Goal: Task Accomplishment & Management: Use online tool/utility

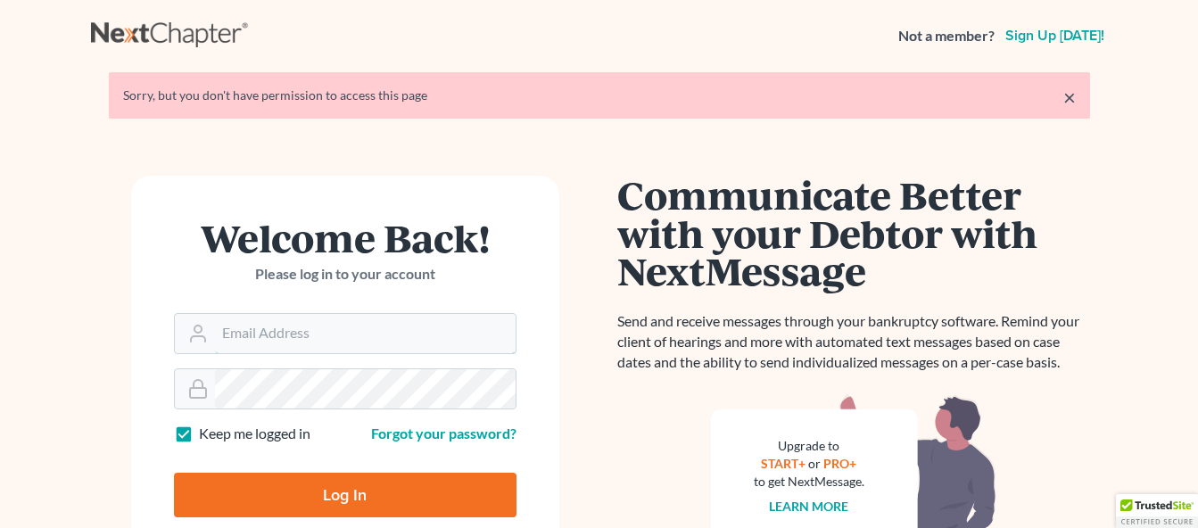
type input "[EMAIL_ADDRESS][DOMAIN_NAME]"
click at [319, 492] on input "Log In" at bounding box center [345, 495] width 343 height 45
type input "Thinking..."
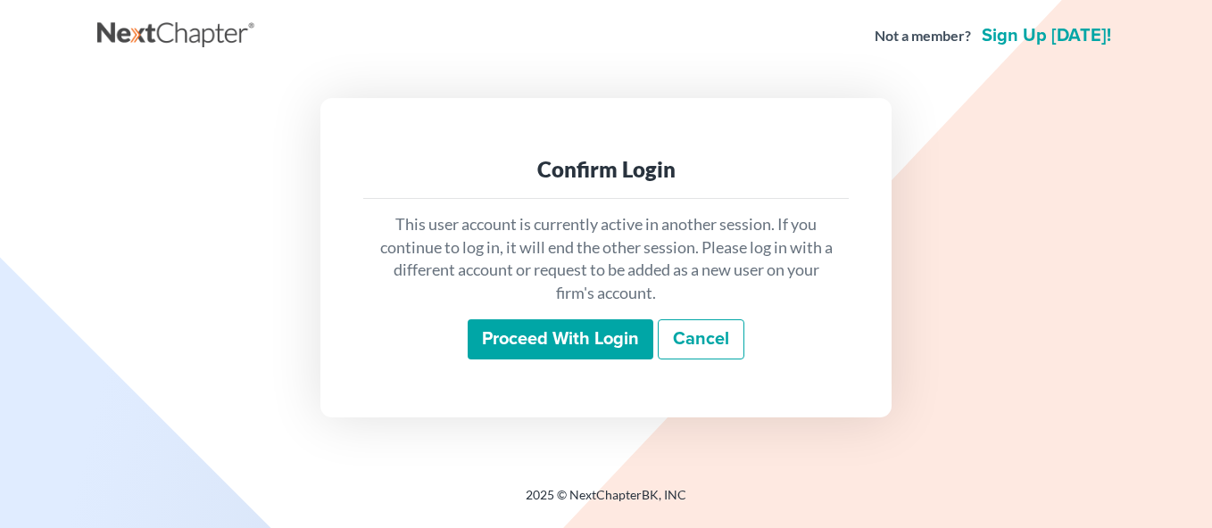
click at [541, 338] on input "Proceed with login" at bounding box center [561, 339] width 186 height 41
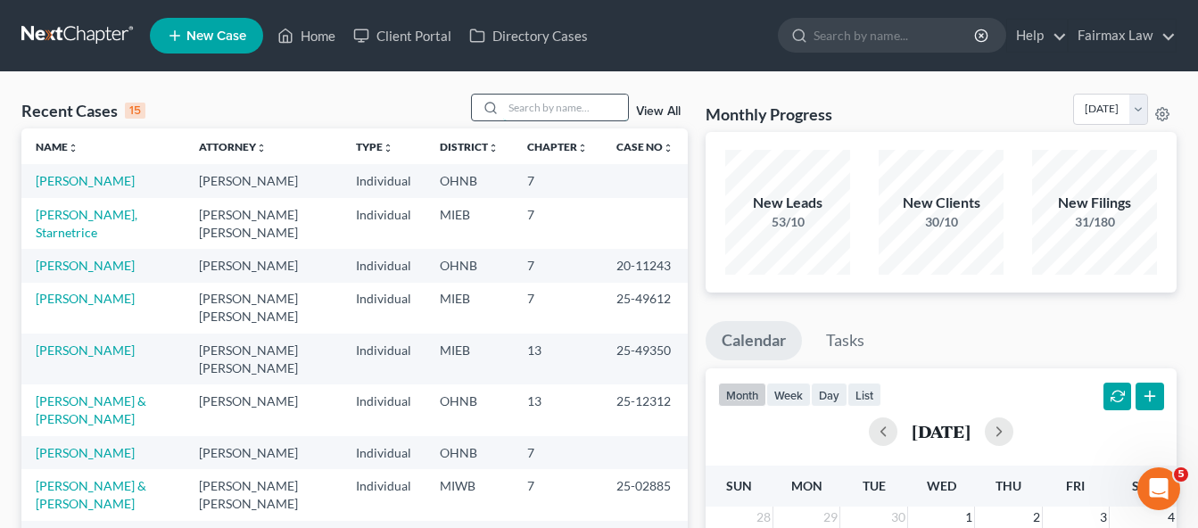
click at [561, 111] on input "search" at bounding box center [565, 108] width 125 height 26
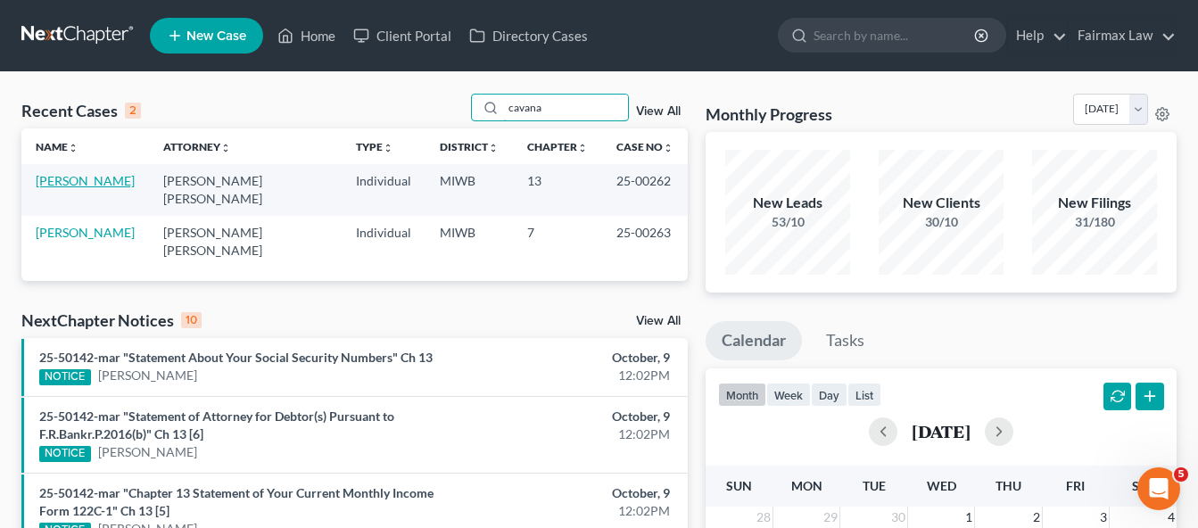
type input "cavana"
click at [99, 184] on link "[PERSON_NAME]" at bounding box center [85, 180] width 99 height 15
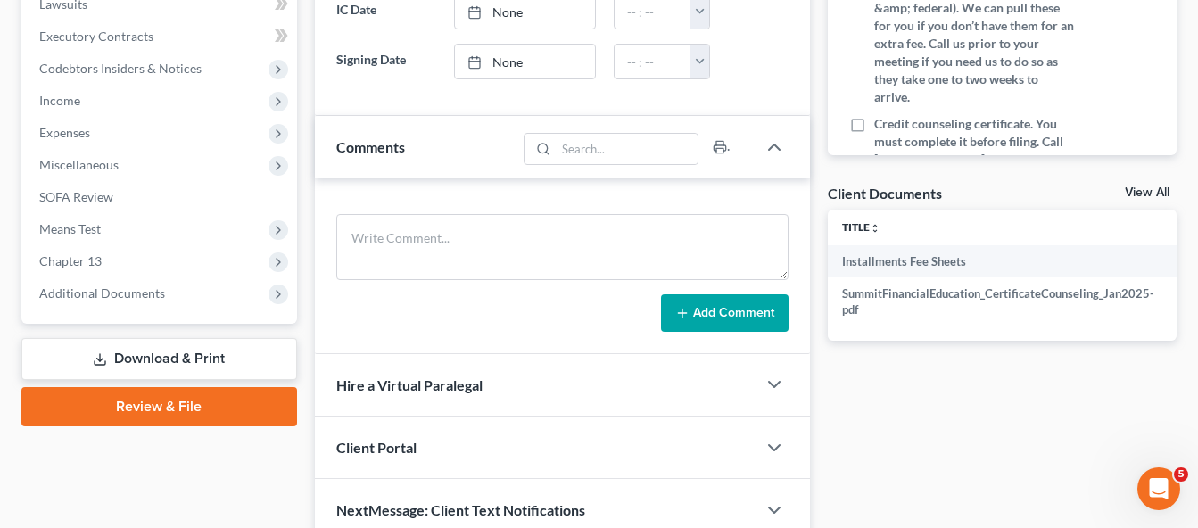
scroll to position [568, 0]
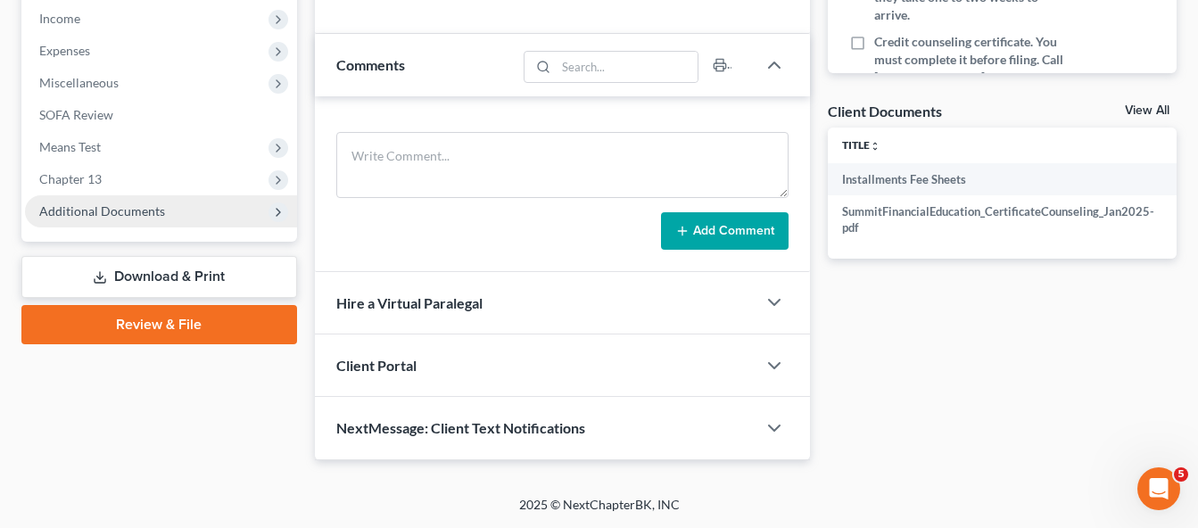
click at [103, 206] on span "Additional Documents" at bounding box center [102, 210] width 126 height 15
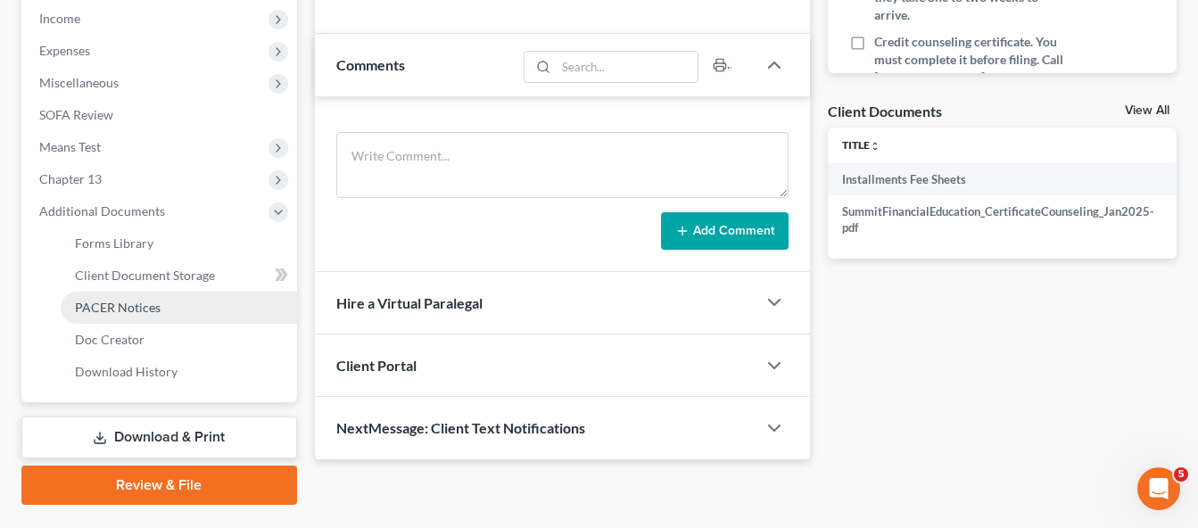
click at [97, 316] on link "PACER Notices" at bounding box center [179, 308] width 236 height 32
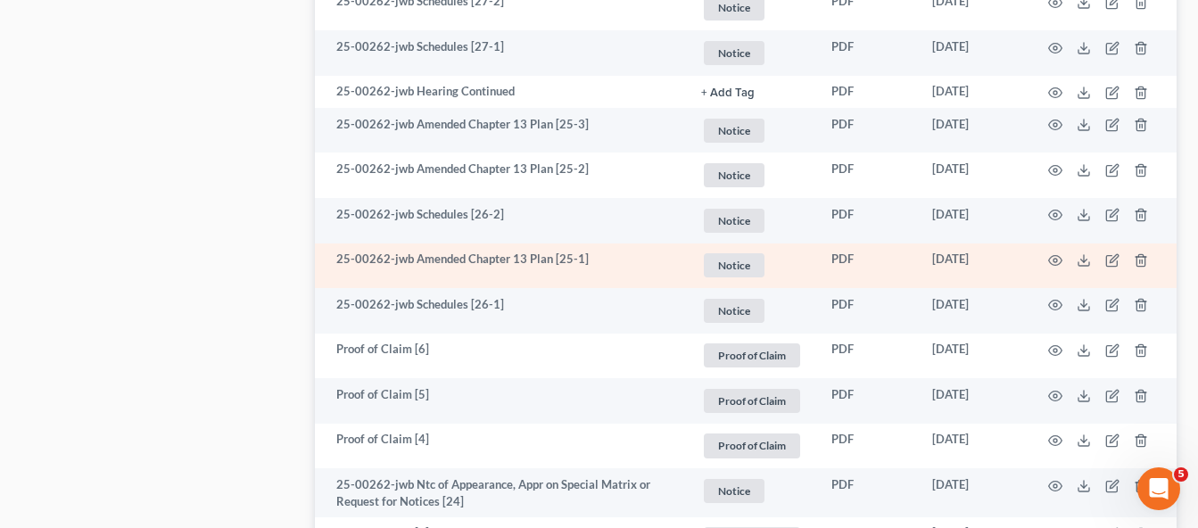
scroll to position [1074, 0]
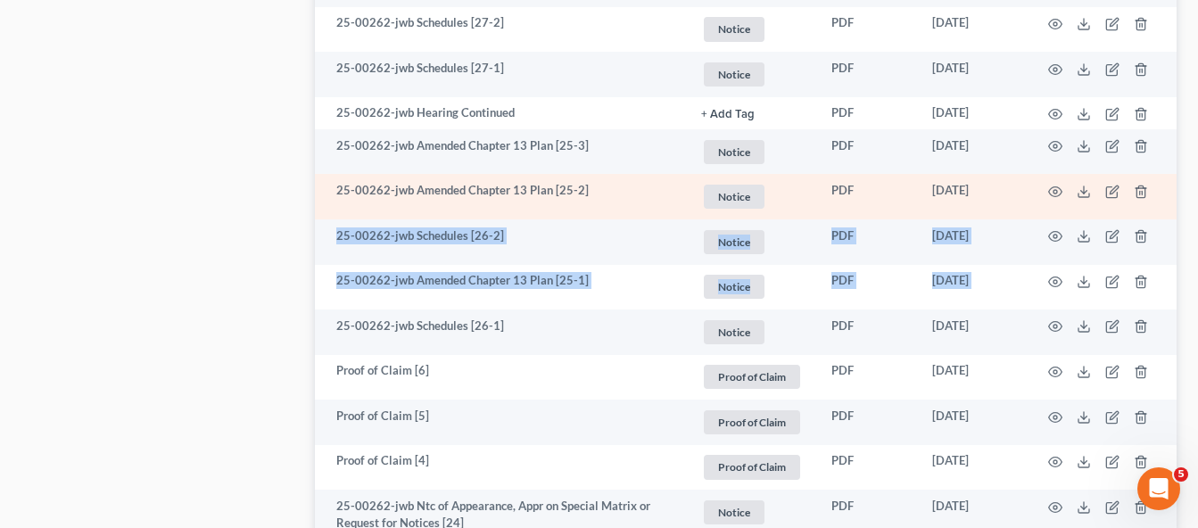
drag, startPoint x: 1154, startPoint y: 276, endPoint x: 1126, endPoint y: 206, distance: 74.9
click at [1126, 206] on tbody "25-00262-jwb Order Confirming Chapter 13 Plan [36] Notice + Add Tag Notice × Se…" at bounding box center [746, 534] width 862 height 2313
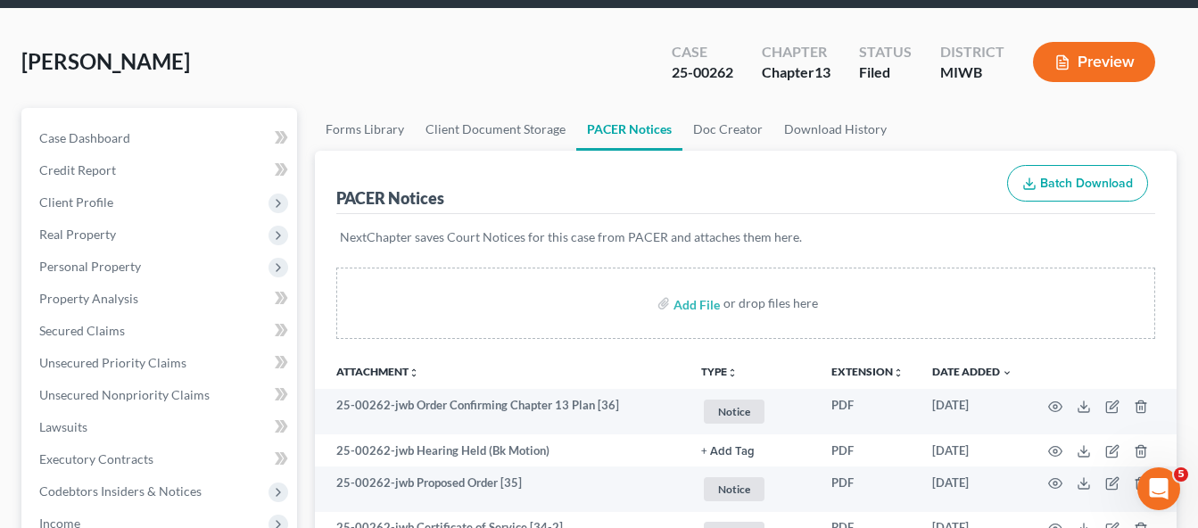
scroll to position [53, 0]
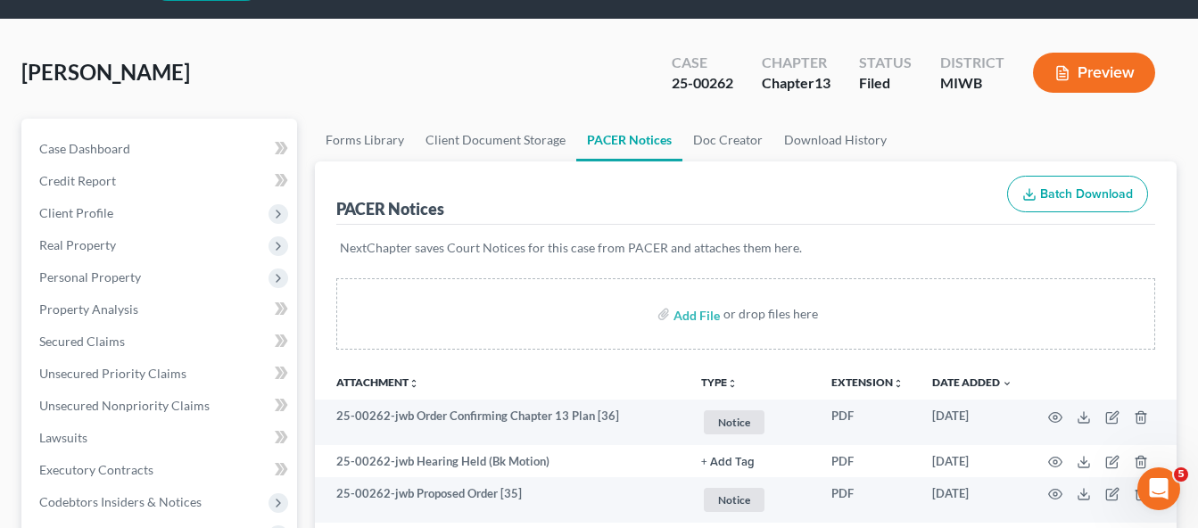
click at [1033, 195] on icon "button" at bounding box center [1029, 194] width 14 height 14
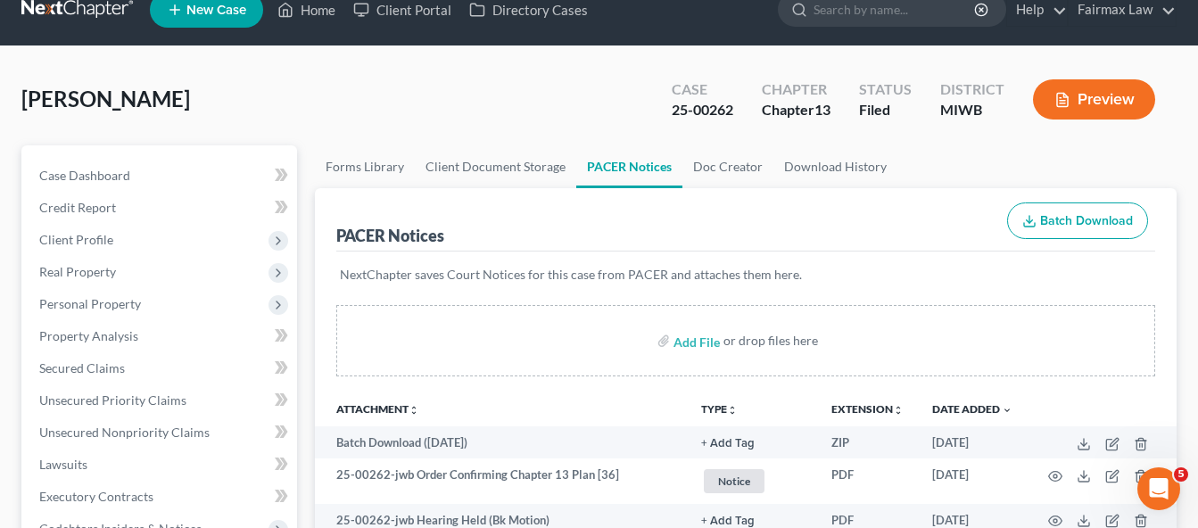
scroll to position [0, 0]
